Goal: Task Accomplishment & Management: Complete application form

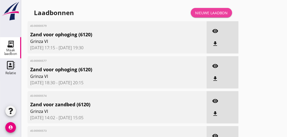
click at [217, 12] on div "Nieuwe laadbon" at bounding box center [211, 13] width 33 height 6
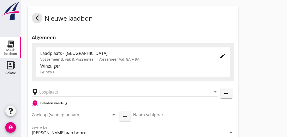
click at [139, 58] on div "Vossemeer B, vak 8, Vossemeer - Vossemeer Vak 8A + 9A" at bounding box center [125, 59] width 170 height 6
click at [221, 56] on icon "edit" at bounding box center [222, 56] width 6 height 6
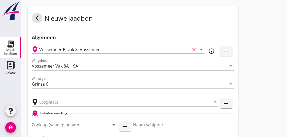
click at [106, 51] on input "Vossemeer B, vak 8, Vossemeer" at bounding box center [114, 49] width 150 height 8
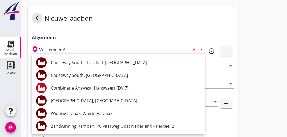
type input "Vossemeer A"
click at [106, 37] on h2 "Algemeen" at bounding box center [133, 37] width 202 height 7
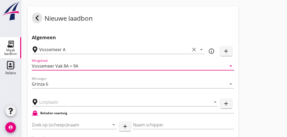
click at [84, 66] on input "Vossemeer Vak 8A + 9A" at bounding box center [129, 66] width 195 height 8
type input "vak 1"
click at [68, 104] on input "text" at bounding box center [121, 102] width 164 height 8
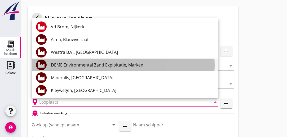
click at [96, 64] on div "DEME Environmental Zand Exploitatie, Marken" at bounding box center [132, 65] width 163 height 6
type input "DEME Environmental Zand Exploitatie, Marken"
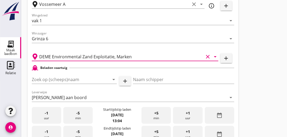
scroll to position [53, 0]
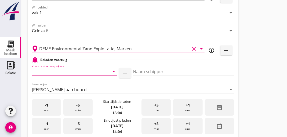
click at [79, 71] on input "Zoek op (scheeps)naam" at bounding box center [67, 71] width 70 height 8
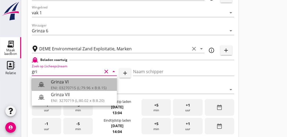
click at [58, 82] on div "Grinza VI" at bounding box center [82, 82] width 62 height 6
type input "Grinza VI"
type input "[PERSON_NAME]"
type input "646"
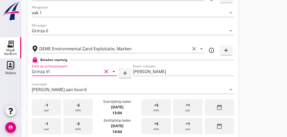
type input "Grinza VI"
click at [51, 109] on div "-1 uur" at bounding box center [46, 107] width 29 height 17
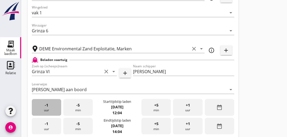
click at [51, 109] on div "-1 uur" at bounding box center [46, 107] width 29 height 17
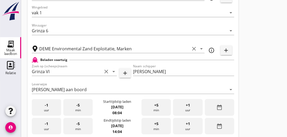
click at [51, 109] on div "-1 uur" at bounding box center [46, 107] width 29 height 17
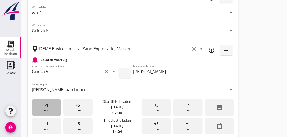
click at [51, 109] on div "-1 uur" at bounding box center [46, 107] width 29 height 17
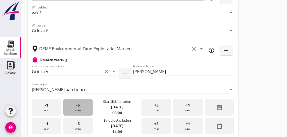
click at [80, 110] on div "-5 min" at bounding box center [77, 107] width 29 height 17
click at [53, 127] on div "-1 uur" at bounding box center [46, 126] width 29 height 17
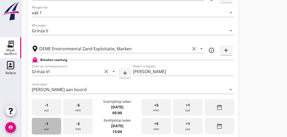
click at [53, 127] on div "-1 uur" at bounding box center [46, 126] width 29 height 17
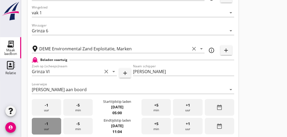
click at [53, 127] on div "-1 uur" at bounding box center [46, 126] width 29 height 17
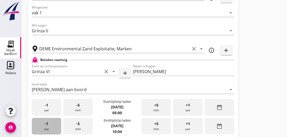
click at [53, 127] on div "-1 uur" at bounding box center [46, 126] width 29 height 17
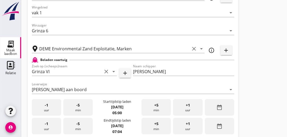
click at [73, 125] on div "-5 min" at bounding box center [77, 126] width 29 height 17
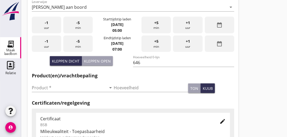
scroll to position [141, 0]
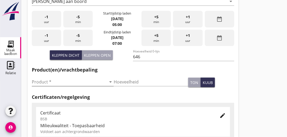
click at [66, 82] on input "Product *" at bounding box center [69, 82] width 74 height 8
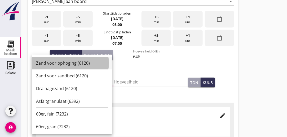
click at [67, 63] on div "Zand voor ophoging (6120)" at bounding box center [72, 63] width 72 height 6
type input "Zand voor ophoging (6120)"
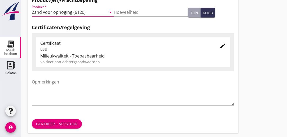
scroll to position [213, 0]
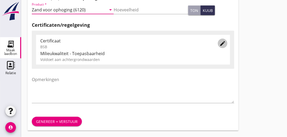
click at [224, 41] on icon "edit" at bounding box center [222, 43] width 6 height 6
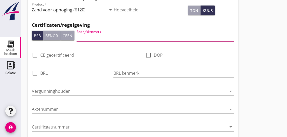
click at [122, 36] on input "Bedrijfskenmerk" at bounding box center [154, 37] width 157 height 8
type input "DEME"
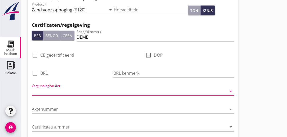
click at [89, 93] on input "Vergunninghouder" at bounding box center [129, 91] width 195 height 8
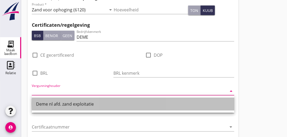
click at [83, 105] on div "Deme nl afd. zand exploitatie" at bounding box center [133, 104] width 194 height 6
type input "Deme nl afd. zand exploitatie"
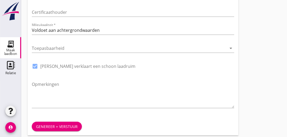
scroll to position [351, 0]
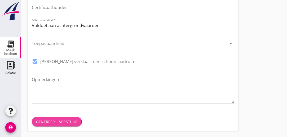
click at [52, 120] on div "Genereer + verstuur" at bounding box center [57, 122] width 42 height 6
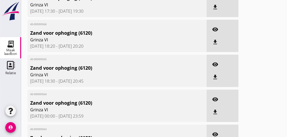
scroll to position [207, 0]
